Goal: Register for event/course

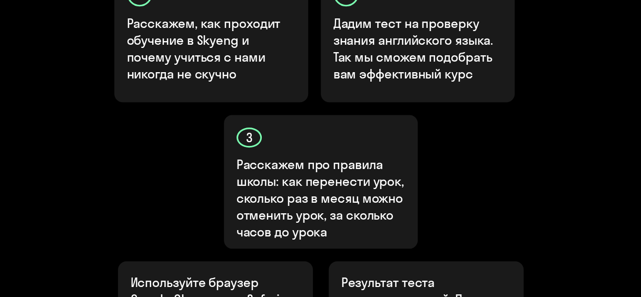
scroll to position [579, 0]
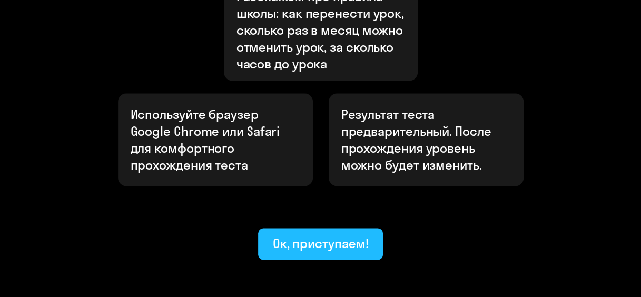
click at [312, 235] on div "Ок, приступаем!" at bounding box center [321, 243] width 96 height 17
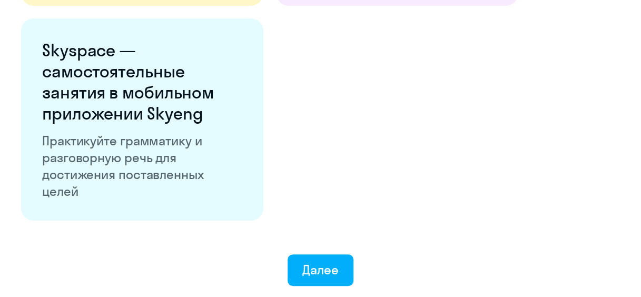
scroll to position [1949, 0]
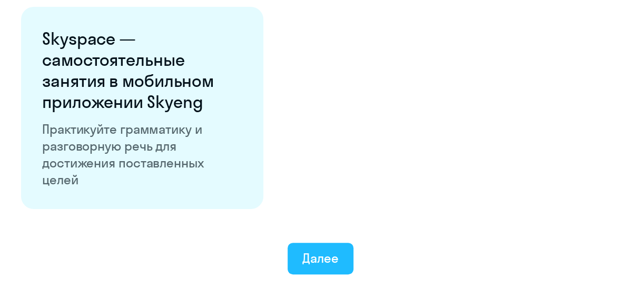
click at [321, 247] on button "Далее" at bounding box center [321, 259] width 66 height 32
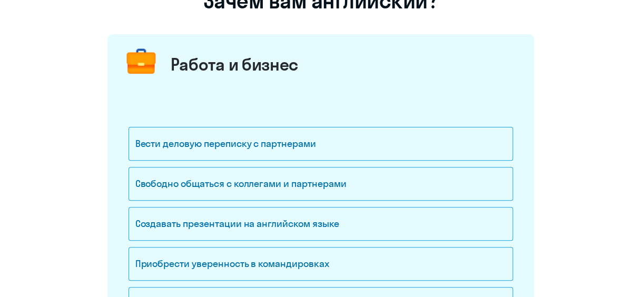
scroll to position [105, 0]
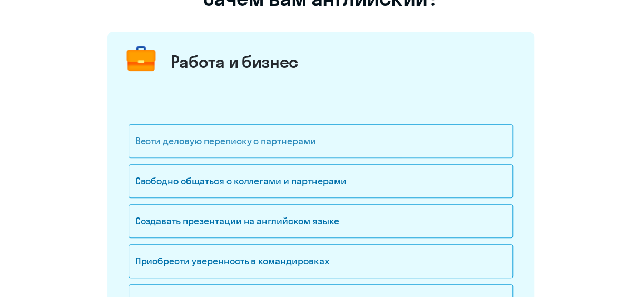
click at [312, 142] on div "Вести деловую переписку с партнерами" at bounding box center [321, 141] width 385 height 34
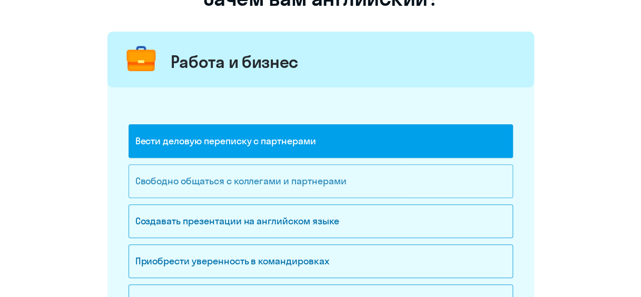
click at [365, 186] on div "Свободно общаться с коллегами и партнерами" at bounding box center [321, 181] width 385 height 34
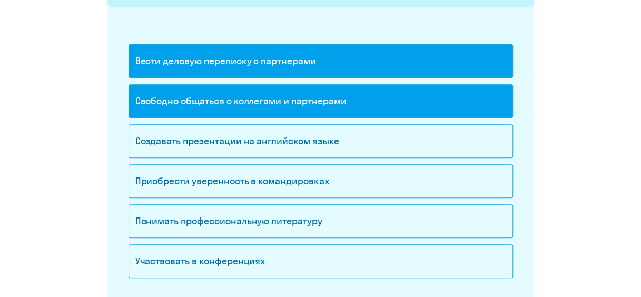
scroll to position [211, 0]
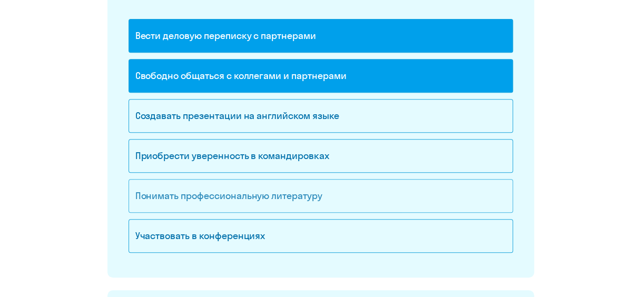
click at [266, 200] on div "Понимать профессиональную литературу" at bounding box center [321, 196] width 385 height 34
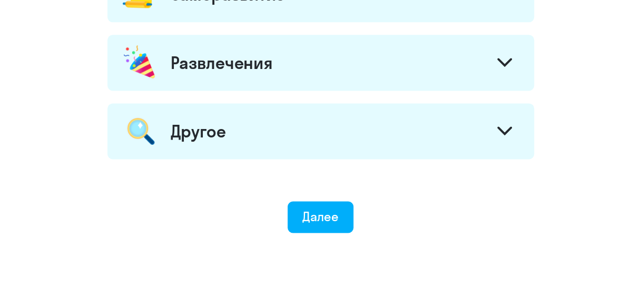
scroll to position [685, 0]
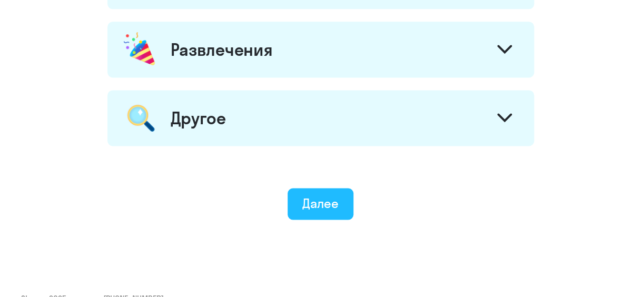
click at [325, 203] on div "Далее" at bounding box center [320, 203] width 36 height 17
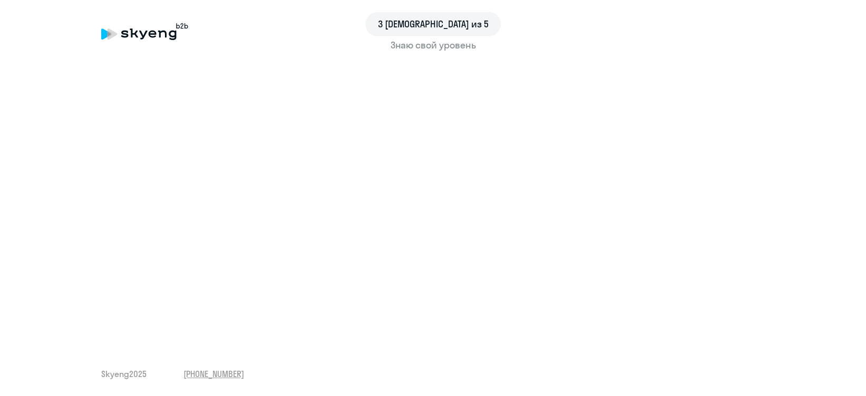
click at [432, 47] on div "Знаю свой уровень" at bounding box center [433, 45] width 664 height 14
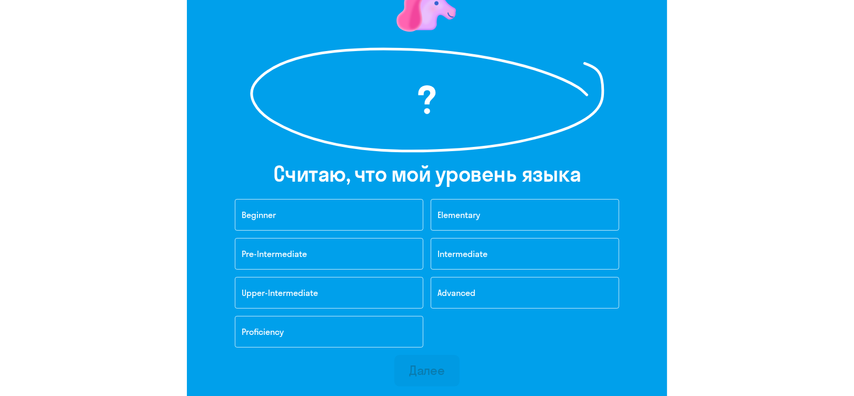
scroll to position [140, 0]
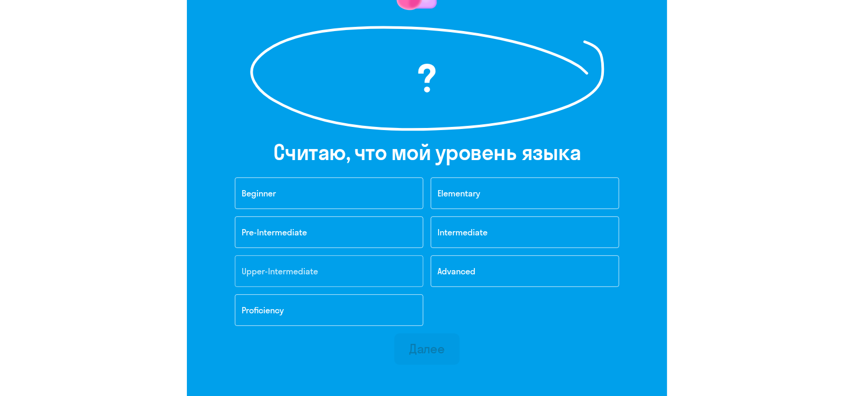
click at [303, 264] on button "Upper-Intermediate" at bounding box center [329, 271] width 189 height 32
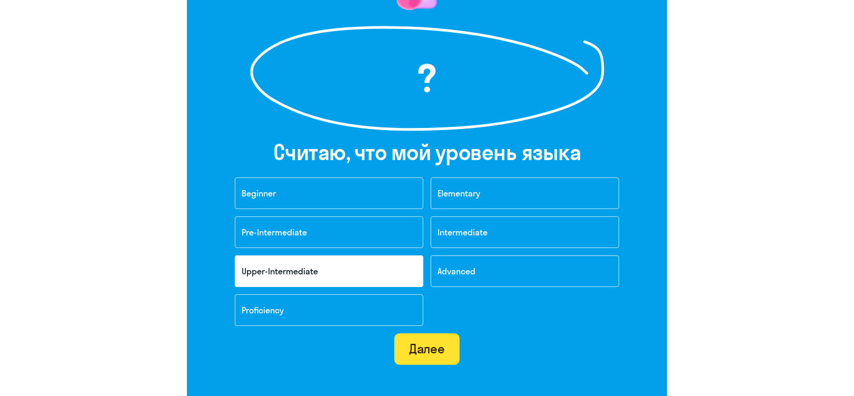
click at [436, 297] on div "Далее" at bounding box center [427, 348] width 36 height 17
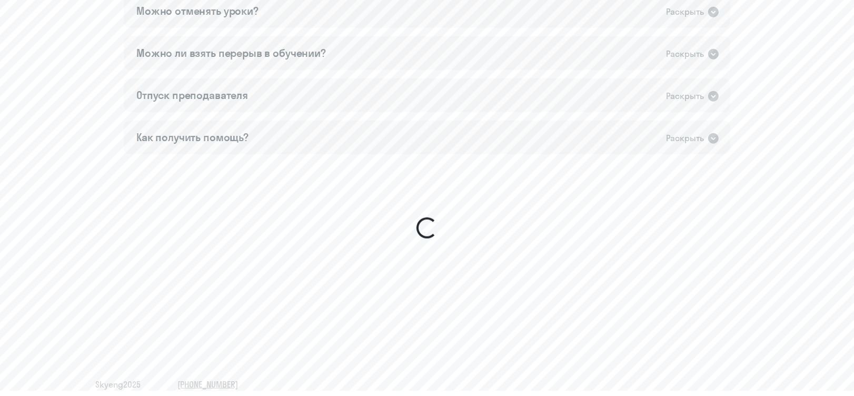
scroll to position [562, 0]
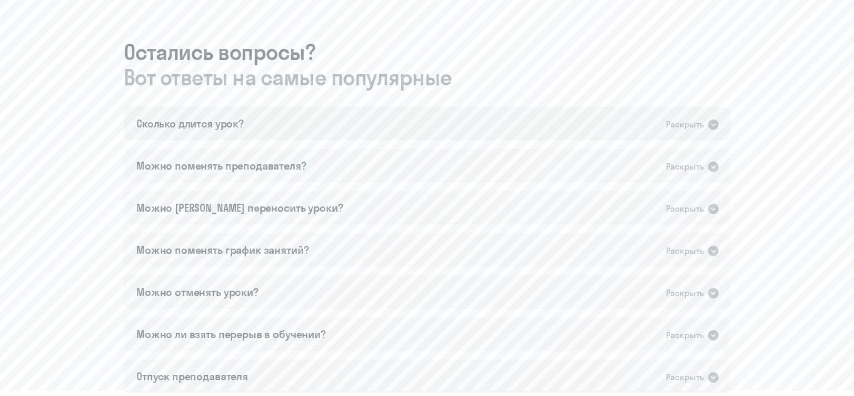
click at [648, 122] on icon at bounding box center [714, 125] width 11 height 11
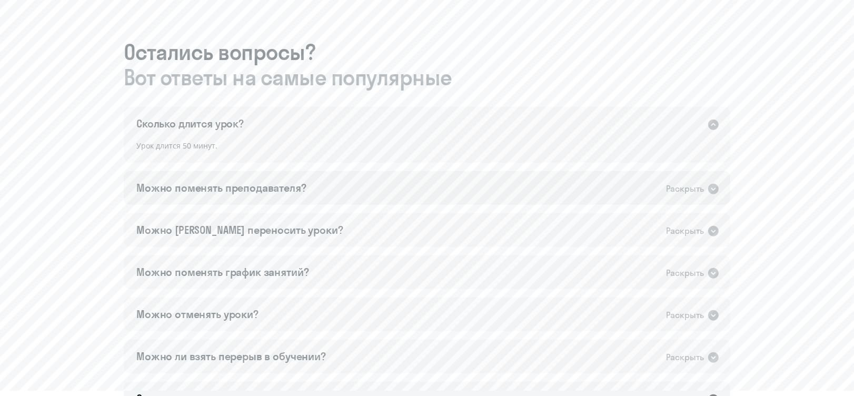
click at [648, 188] on icon at bounding box center [713, 189] width 13 height 13
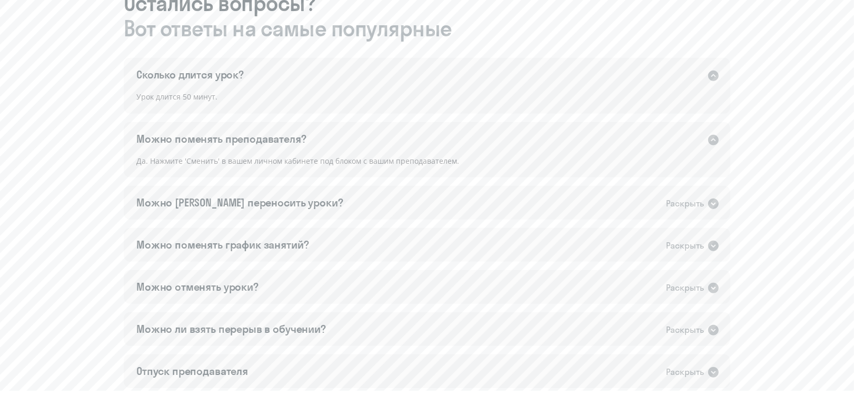
scroll to position [632, 0]
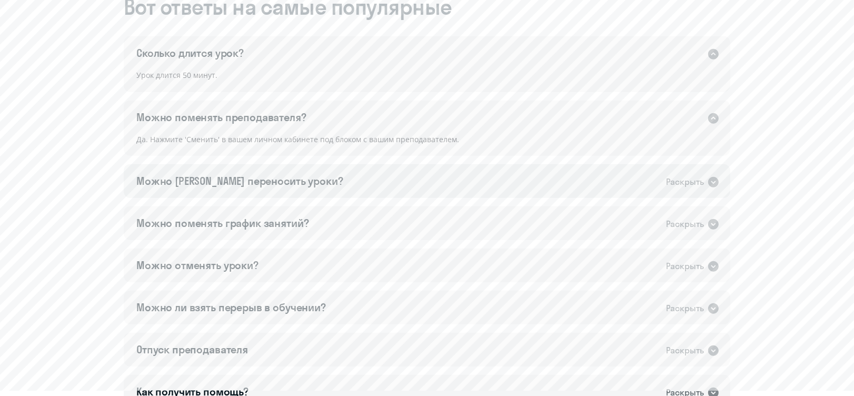
click at [648, 185] on icon at bounding box center [714, 182] width 11 height 11
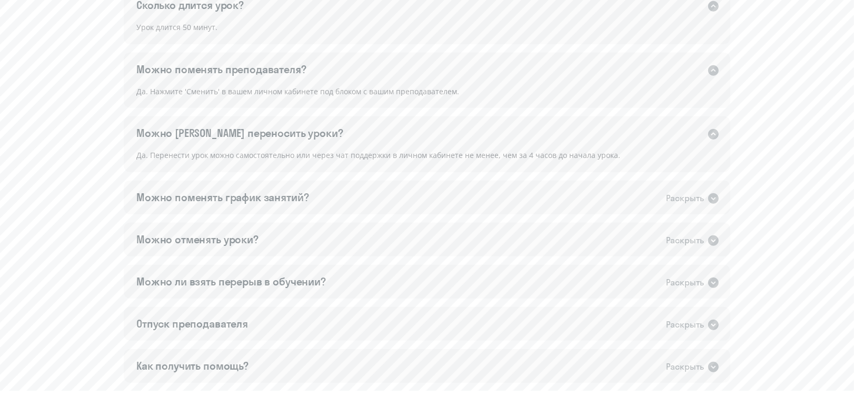
scroll to position [702, 0]
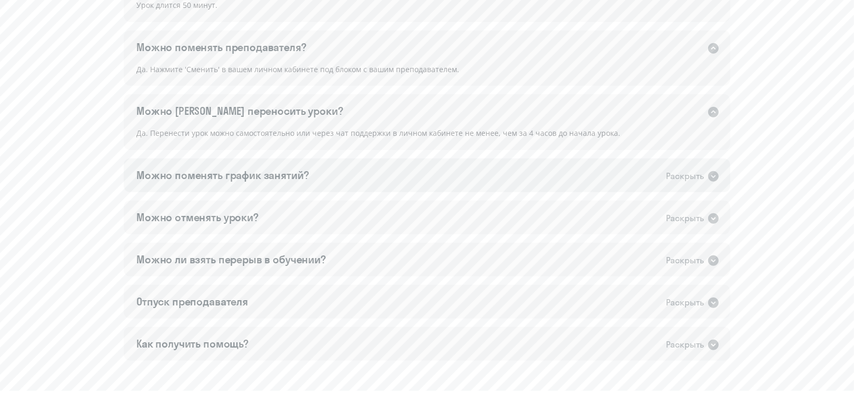
click at [648, 180] on icon at bounding box center [714, 176] width 11 height 11
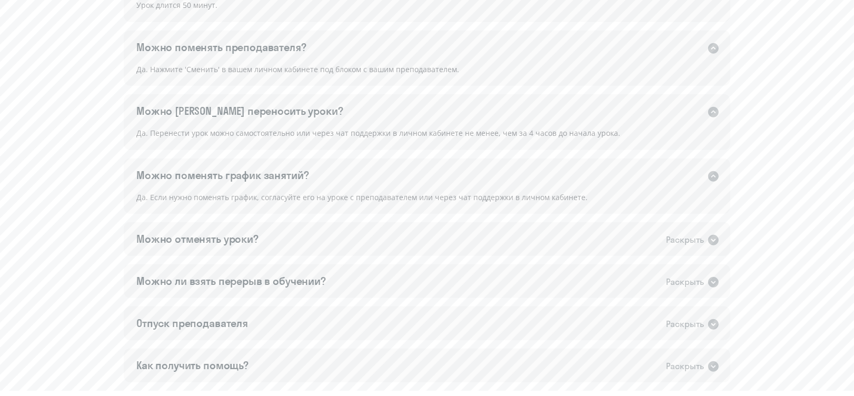
scroll to position [772, 0]
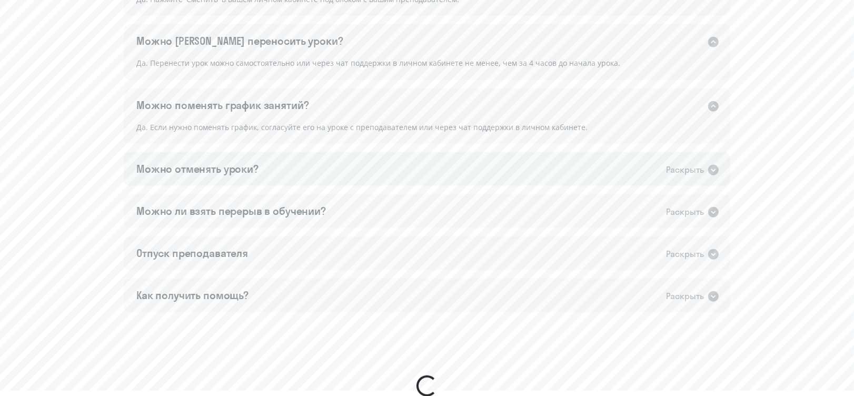
click at [648, 171] on icon at bounding box center [714, 170] width 11 height 11
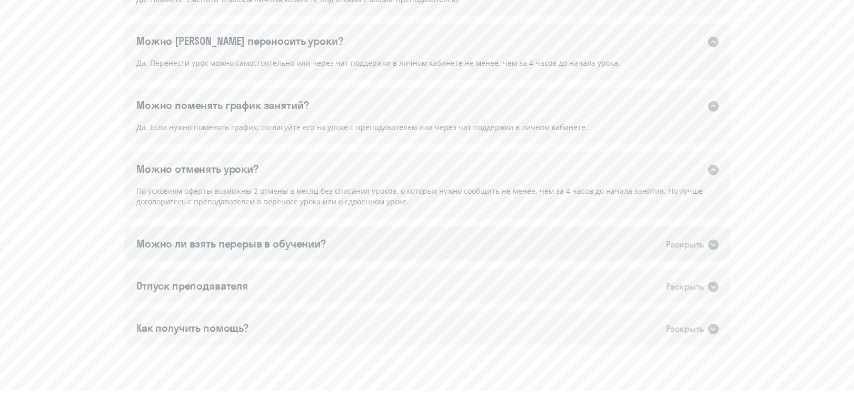
click at [648, 244] on icon at bounding box center [714, 245] width 11 height 11
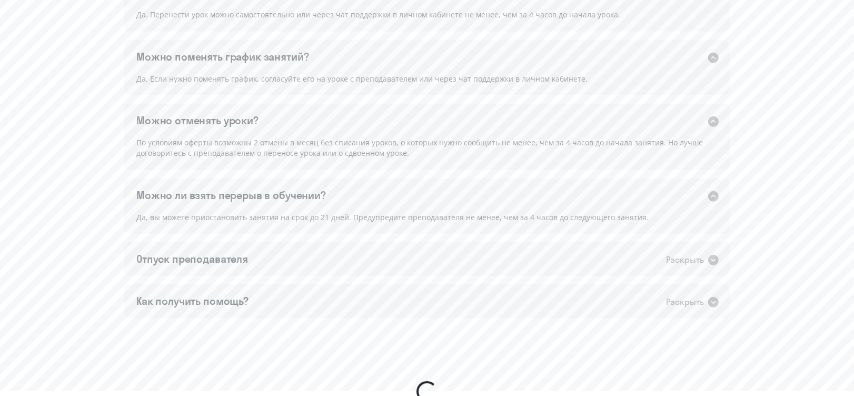
scroll to position [843, 0]
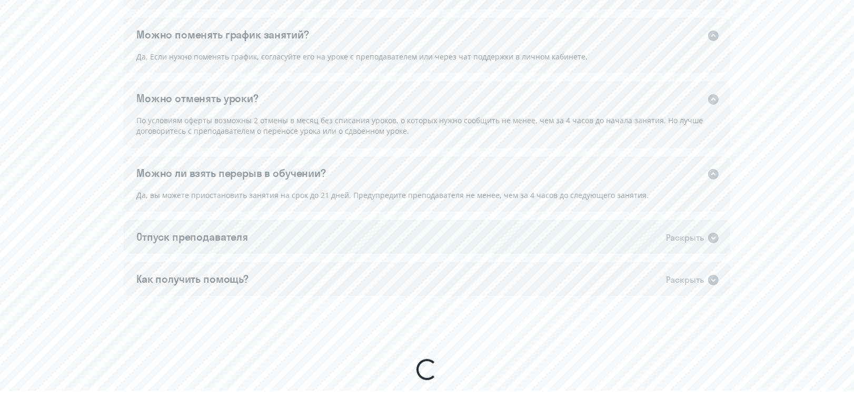
click at [648, 232] on icon at bounding box center [713, 238] width 13 height 13
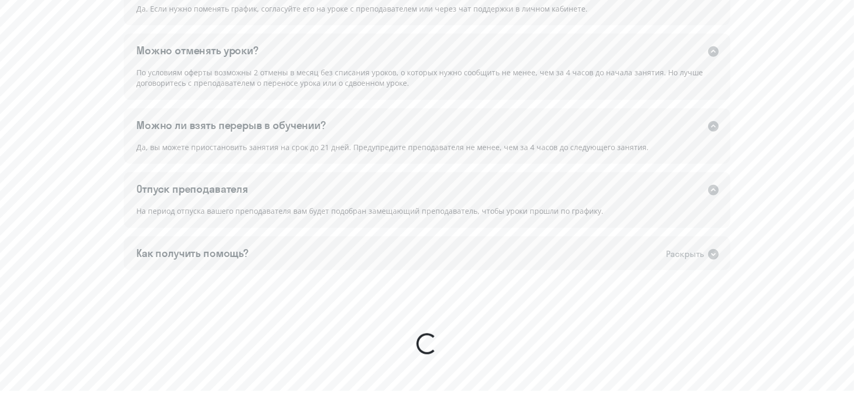
scroll to position [913, 0]
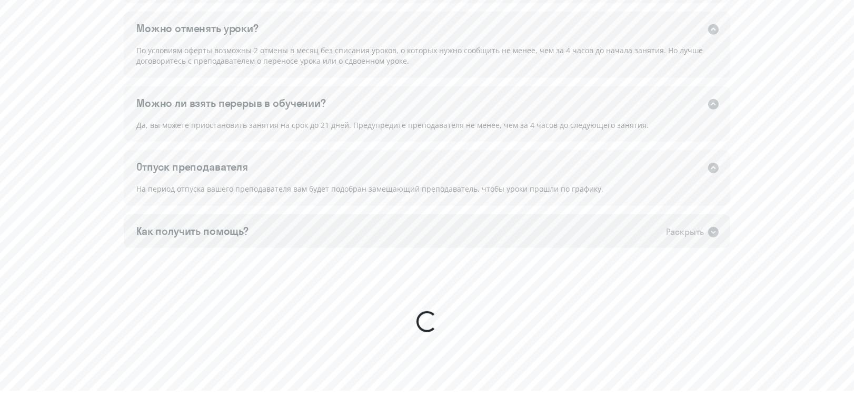
click at [648, 236] on icon at bounding box center [714, 232] width 11 height 11
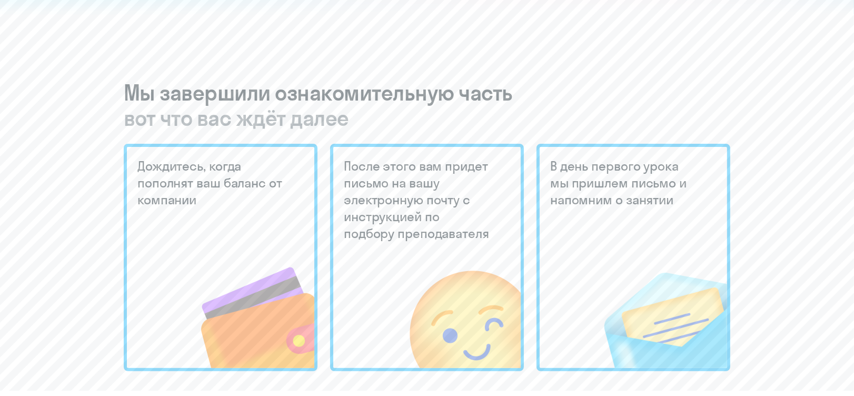
scroll to position [211, 0]
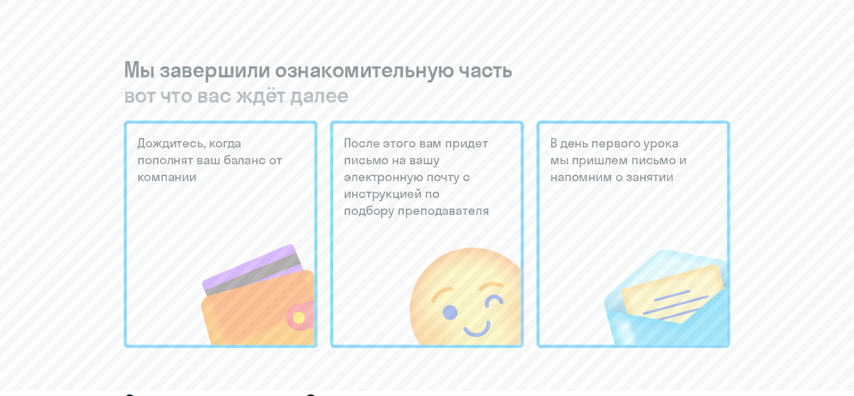
click at [204, 198] on div "Дождитесь, когда пополнят ваш баланс от компании" at bounding box center [221, 235] width 194 height 228
click at [382, 174] on h5 "После этого вам придет письмо на вашу электронную почту с инструкцией по подбор…" at bounding box center [418, 176] width 149 height 84
click at [636, 183] on h5 "В день первого урока мы пришлем письмо и напомним о занятии" at bounding box center [624, 159] width 149 height 51
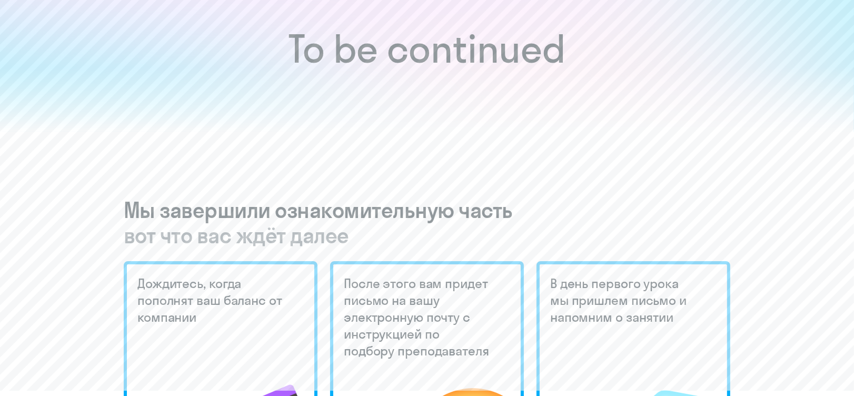
scroll to position [0, 0]
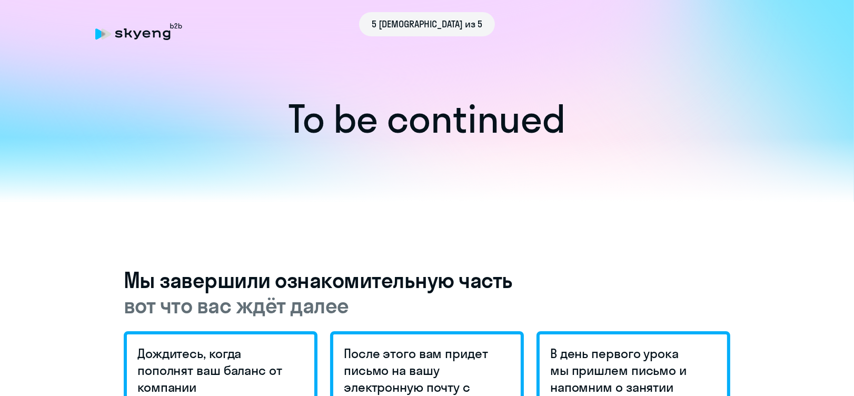
click at [122, 30] on div "5 [DEMOGRAPHIC_DATA] из 5" at bounding box center [427, 24] width 664 height 24
drag, startPoint x: 192, startPoint y: 50, endPoint x: 716, endPoint y: 5, distance: 526.1
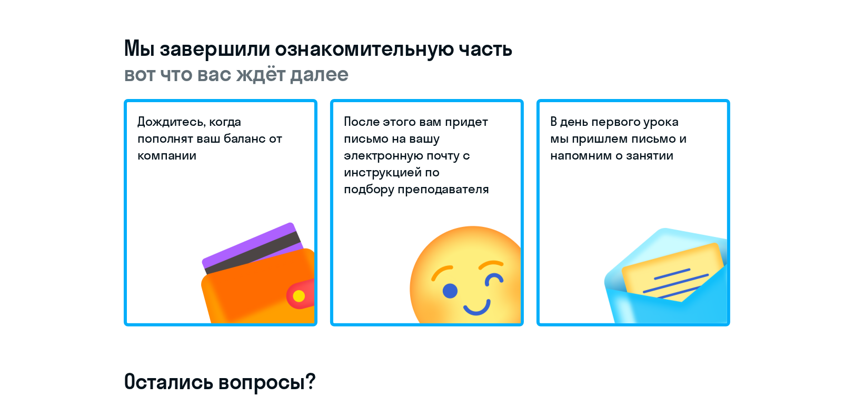
scroll to position [211, 0]
